Goal: Use online tool/utility: Utilize a website feature to perform a specific function

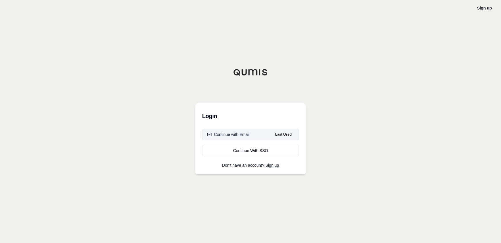
click at [243, 136] on div "Continue with Email" at bounding box center [228, 135] width 43 height 6
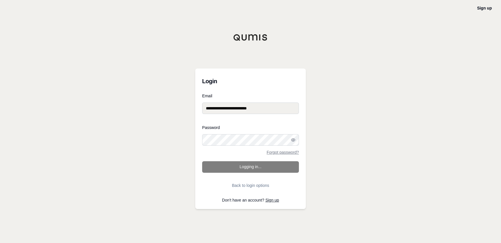
click at [246, 169] on form "**********" at bounding box center [250, 142] width 97 height 97
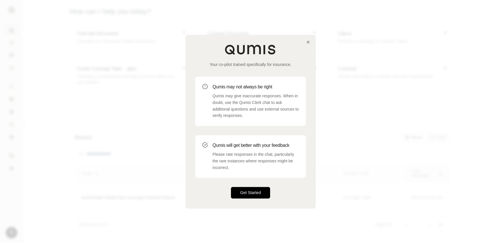
click at [246, 188] on div "Your co-pilot trained specifically for insurance. Qumis may not always be right…" at bounding box center [250, 121] width 129 height 173
click at [246, 191] on button "Get Started" at bounding box center [250, 193] width 39 height 12
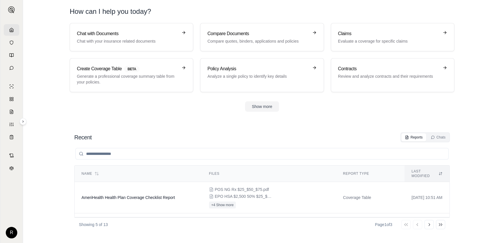
drag, startPoint x: 55, startPoint y: 135, endPoint x: 64, endPoint y: 153, distance: 19.7
click at [439, 171] on icon at bounding box center [441, 173] width 4 height 5
click at [239, 36] on h3 "Compare Documents" at bounding box center [257, 33] width 101 height 7
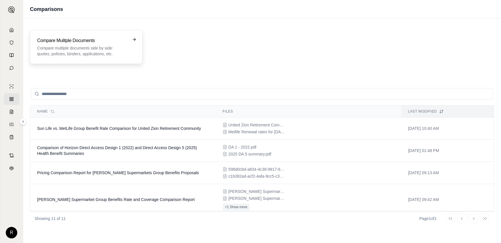
click at [86, 43] on h3 "Compare Mulitple Documents" at bounding box center [82, 40] width 90 height 7
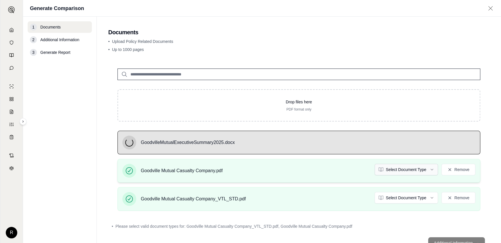
click at [404, 168] on html "R Generate Comparison 1 Documents 2 Additional Information 3 Generate Report Do…" at bounding box center [250, 121] width 501 height 243
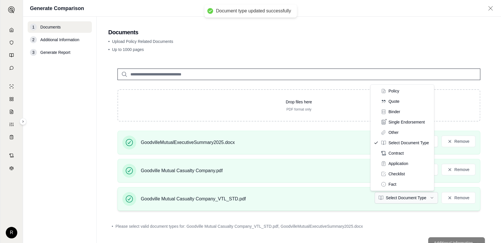
click at [395, 197] on html "Document type updated successfully R Generate Comparison 1 Documents 2 Addition…" at bounding box center [250, 121] width 501 height 243
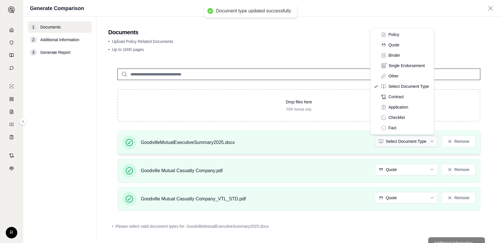
click at [395, 140] on html "Document type updated successfully R Generate Comparison 1 Documents 2 Addition…" at bounding box center [250, 121] width 501 height 243
drag, startPoint x: 401, startPoint y: 47, endPoint x: 401, endPoint y: 51, distance: 4.0
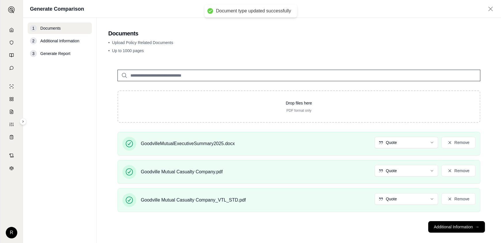
click at [486, 136] on main "Documents • Upload Policy Related Documents • Up to 1000 pages Drop files here …" at bounding box center [299, 130] width 405 height 225
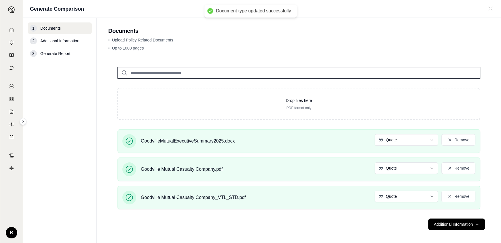
scroll to position [5, 0]
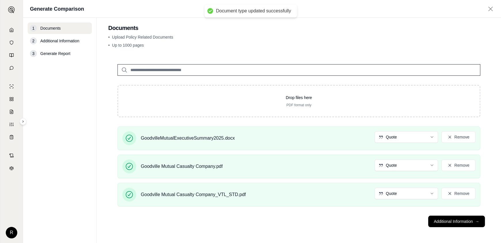
drag, startPoint x: 488, startPoint y: 137, endPoint x: 486, endPoint y: 182, distance: 45.0
click at [457, 222] on button "Additional Information →" at bounding box center [457, 222] width 57 height 12
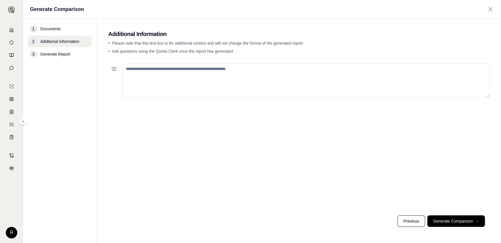
click at [169, 68] on textarea at bounding box center [306, 80] width 368 height 34
click at [205, 69] on textarea "**********" at bounding box center [306, 80] width 368 height 34
click at [253, 69] on textarea "**********" at bounding box center [306, 80] width 368 height 34
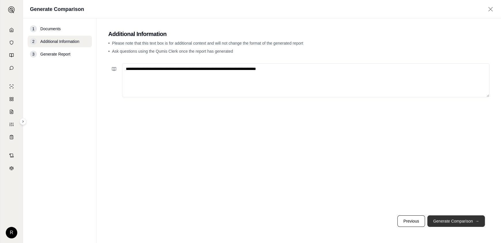
type textarea "**********"
drag, startPoint x: 448, startPoint y: 222, endPoint x: 445, endPoint y: 221, distance: 3.5
click at [448, 222] on button "Generate Comparison →" at bounding box center [457, 222] width 58 height 12
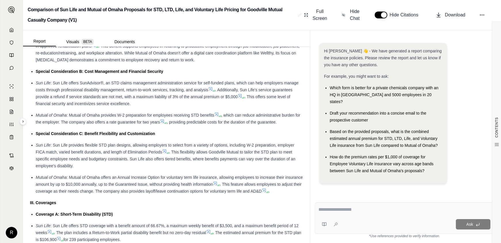
drag, startPoint x: 270, startPoint y: 143, endPoint x: 263, endPoint y: 181, distance: 38.9
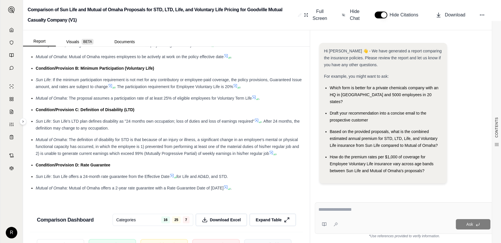
scroll to position [1339, 0]
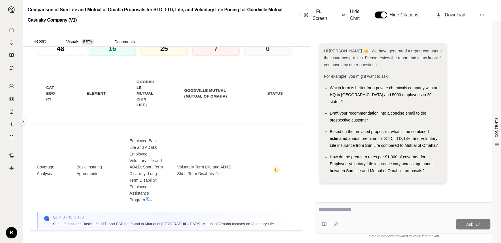
drag, startPoint x: 271, startPoint y: 153, endPoint x: 301, endPoint y: 215, distance: 68.8
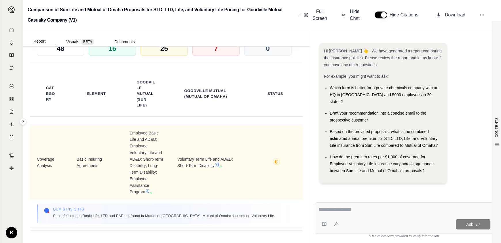
drag, startPoint x: 246, startPoint y: 152, endPoint x: 245, endPoint y: 173, distance: 21.4
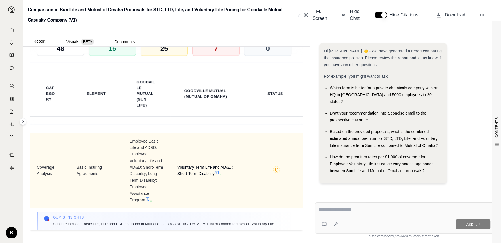
drag, startPoint x: 241, startPoint y: 171, endPoint x: 240, endPoint y: 144, distance: 27.1
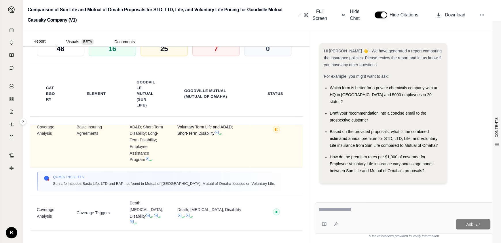
drag, startPoint x: 240, startPoint y: 143, endPoint x: 238, endPoint y: 160, distance: 17.1
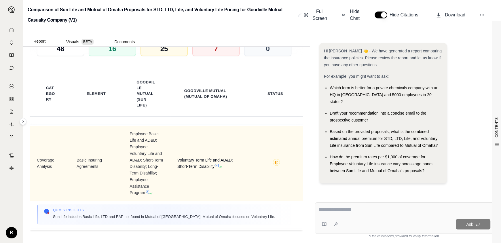
drag, startPoint x: 238, startPoint y: 152, endPoint x: 240, endPoint y: 137, distance: 14.6
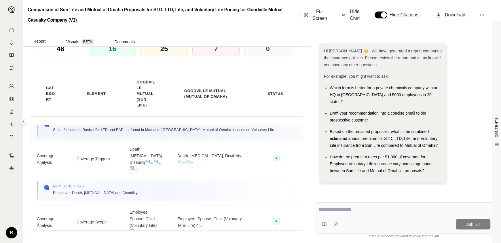
drag, startPoint x: 240, startPoint y: 138, endPoint x: 240, endPoint y: 163, distance: 24.8
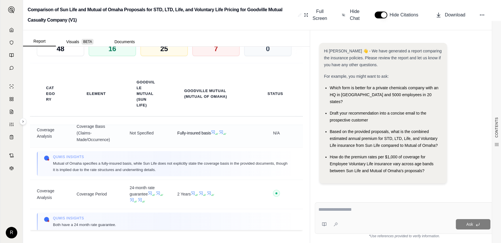
drag, startPoint x: 240, startPoint y: 160, endPoint x: 237, endPoint y: 179, distance: 19.2
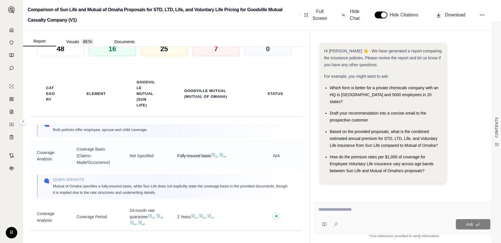
scroll to position [207, 0]
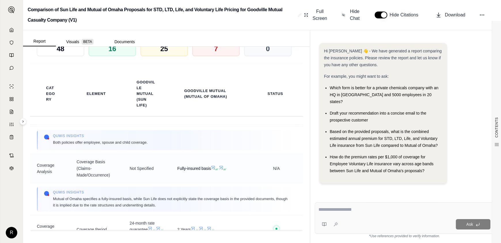
drag, startPoint x: 236, startPoint y: 169, endPoint x: 236, endPoint y: 160, distance: 8.6
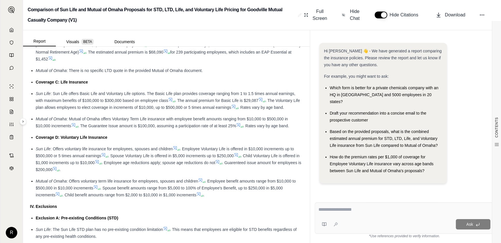
scroll to position [790, 0]
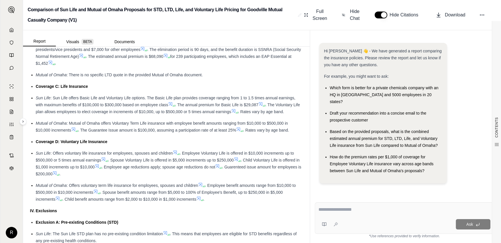
click at [337, 214] on div at bounding box center [405, 210] width 172 height 9
click at [335, 210] on textarea at bounding box center [405, 209] width 172 height 7
type textarea "**********"
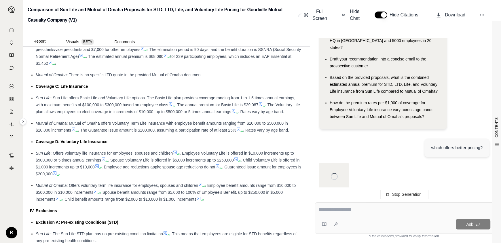
scroll to position [54, 0]
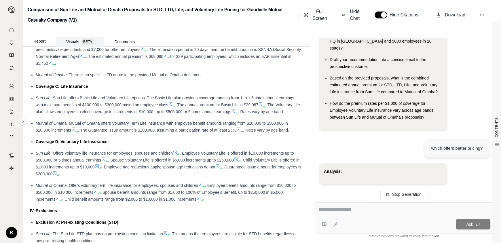
click at [72, 42] on button "Visuals BETA" at bounding box center [80, 41] width 48 height 9
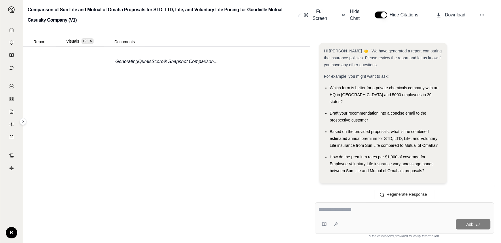
scroll to position [702, 0]
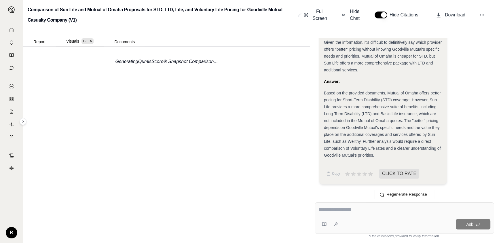
click at [86, 148] on div "Generating QumisScore® Snapshot Comparison ..." at bounding box center [166, 145] width 287 height 197
